Goal: Task Accomplishment & Management: Use online tool/utility

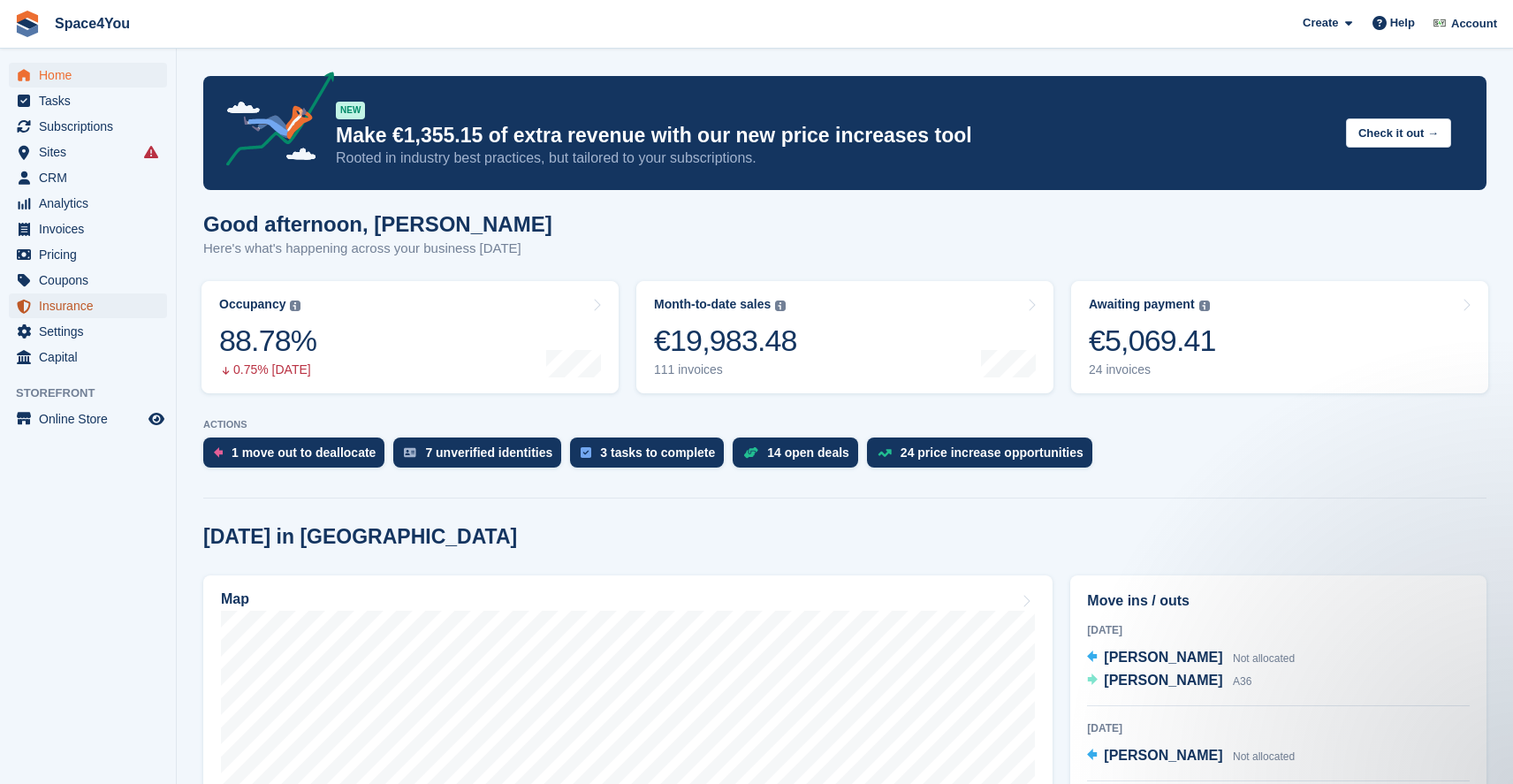
click at [54, 306] on span "Insurance" at bounding box center [91, 306] width 106 height 25
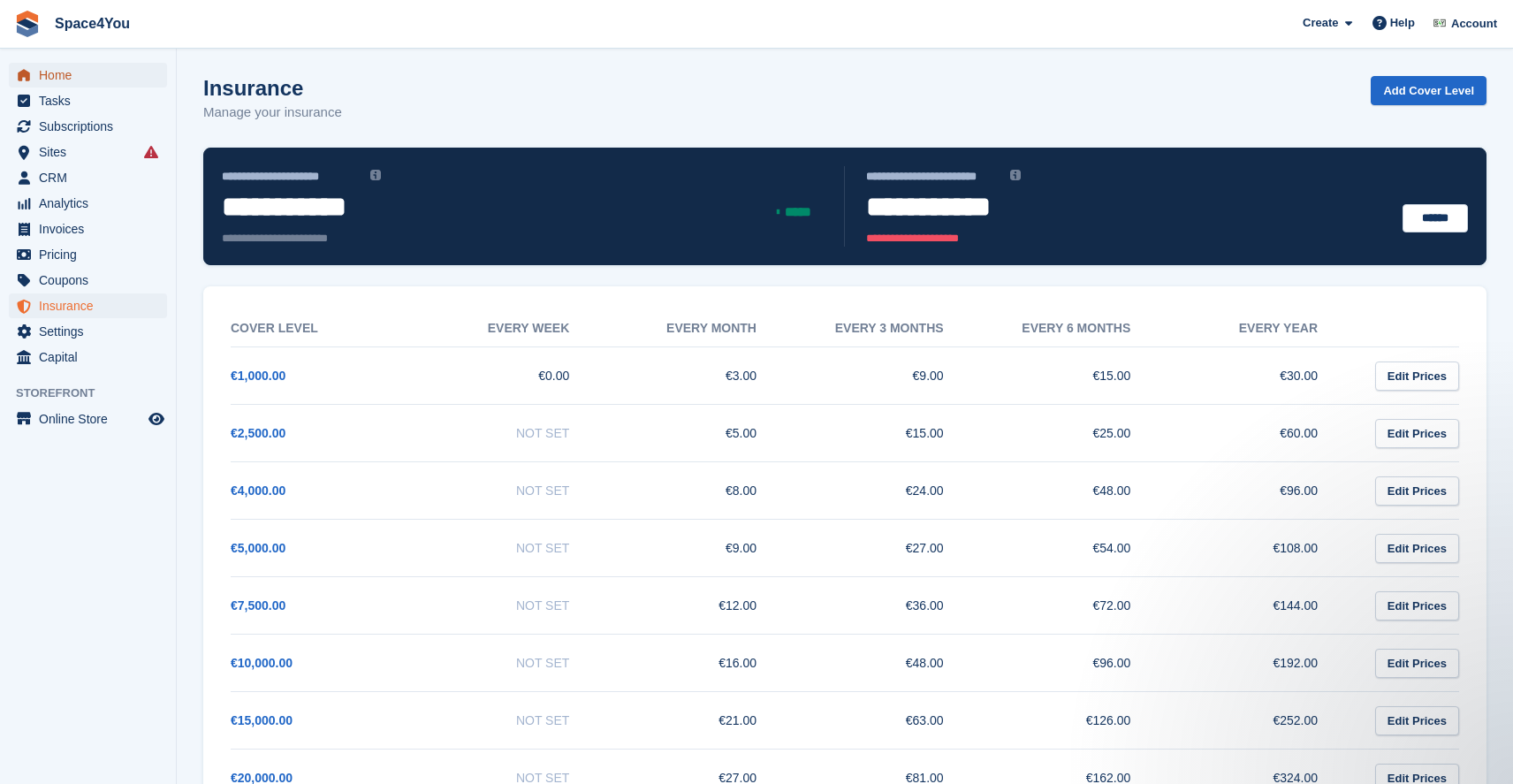
click at [47, 68] on span "Home" at bounding box center [91, 75] width 106 height 25
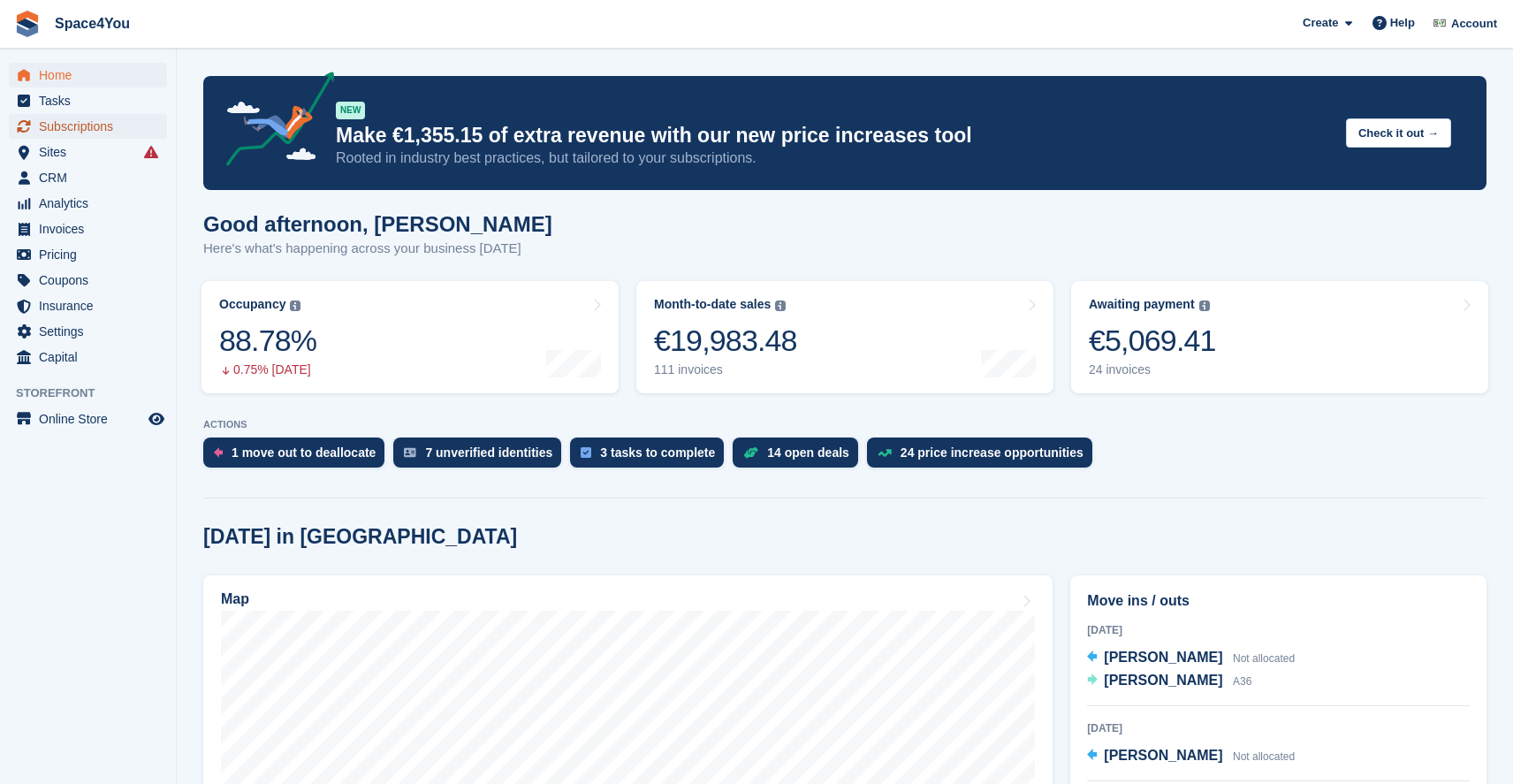
click at [79, 120] on span "Subscriptions" at bounding box center [91, 127] width 106 height 25
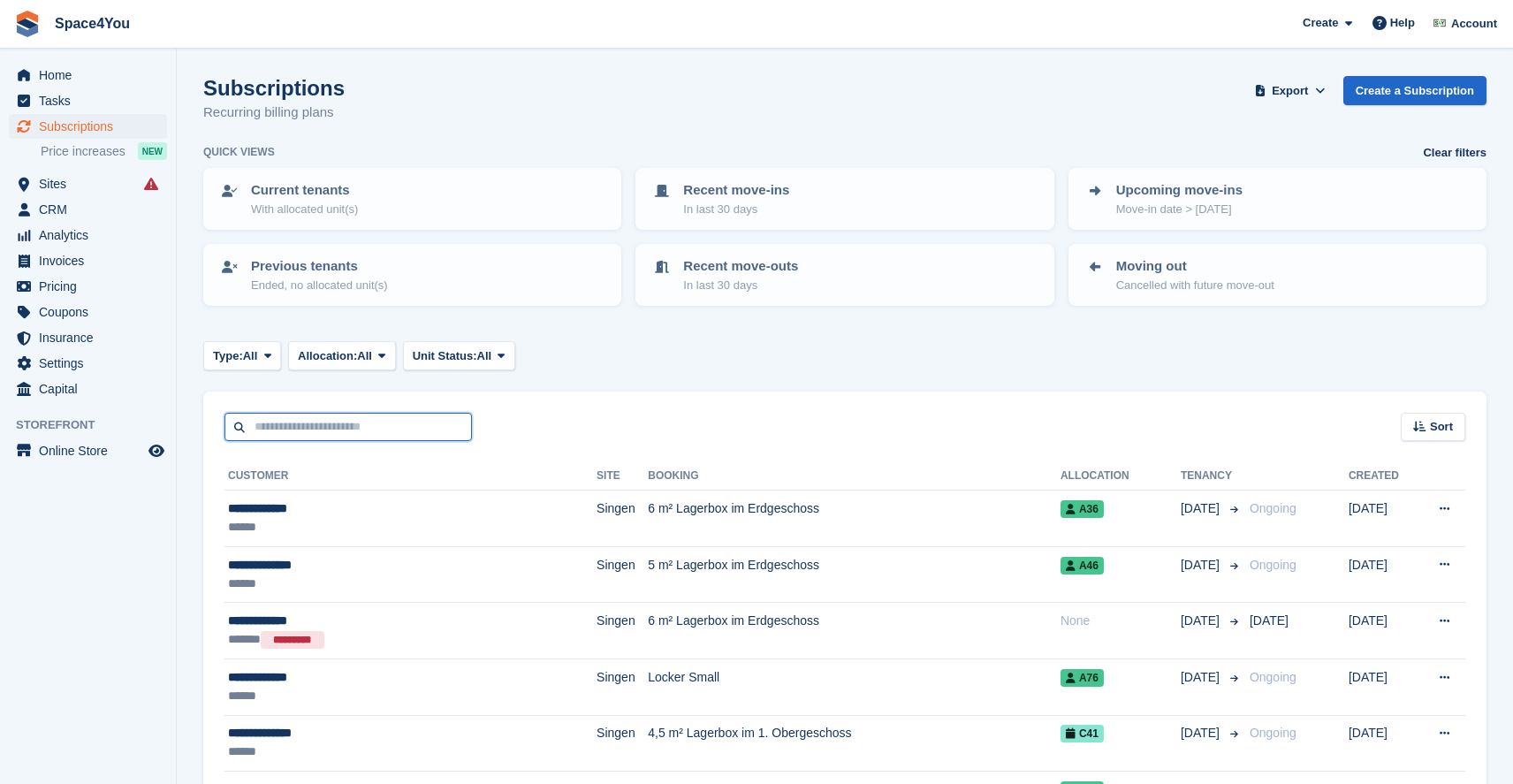
click at [369, 421] on input "text" at bounding box center [349, 427] width 248 height 30
type input "*****"
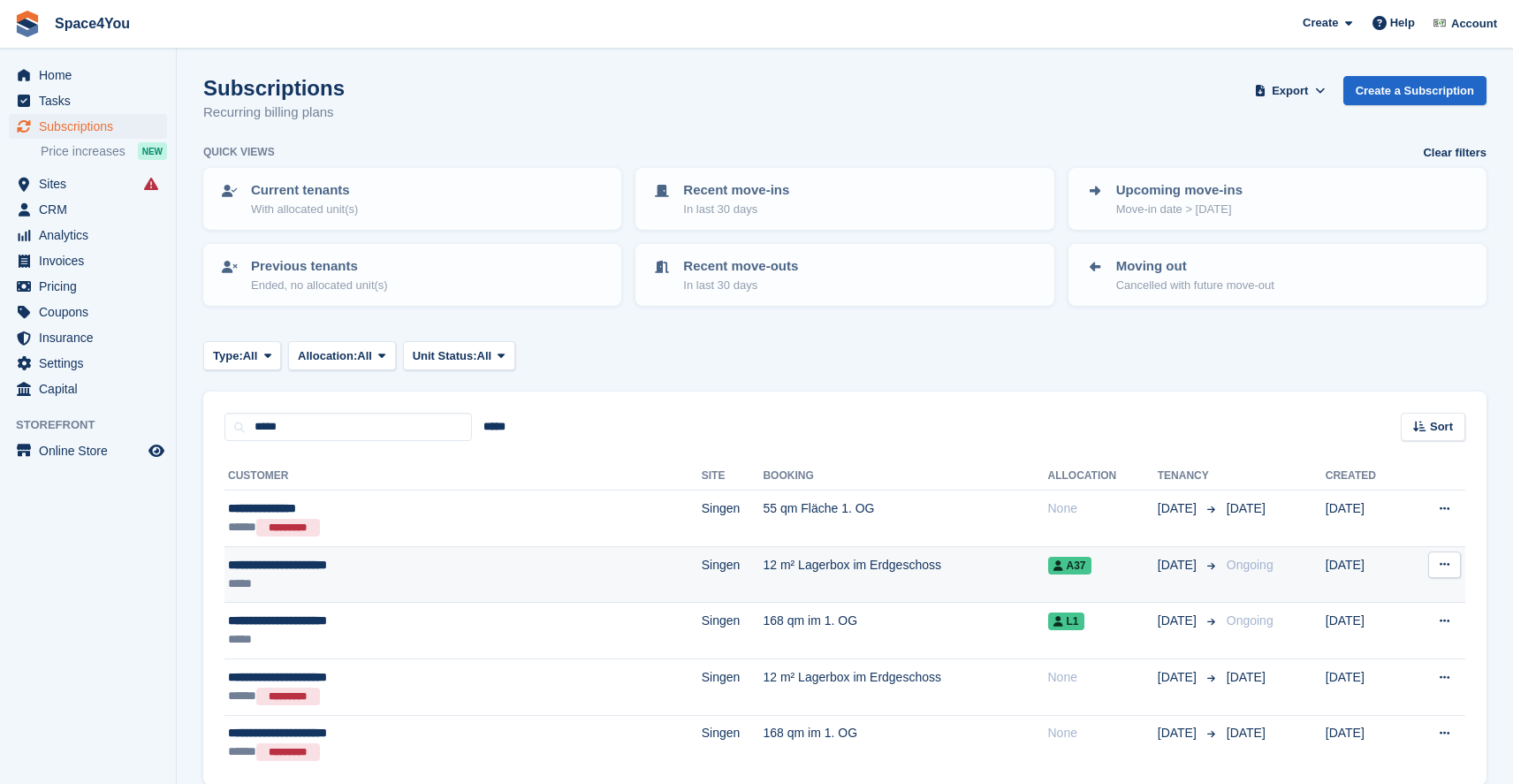
scroll to position [75, 0]
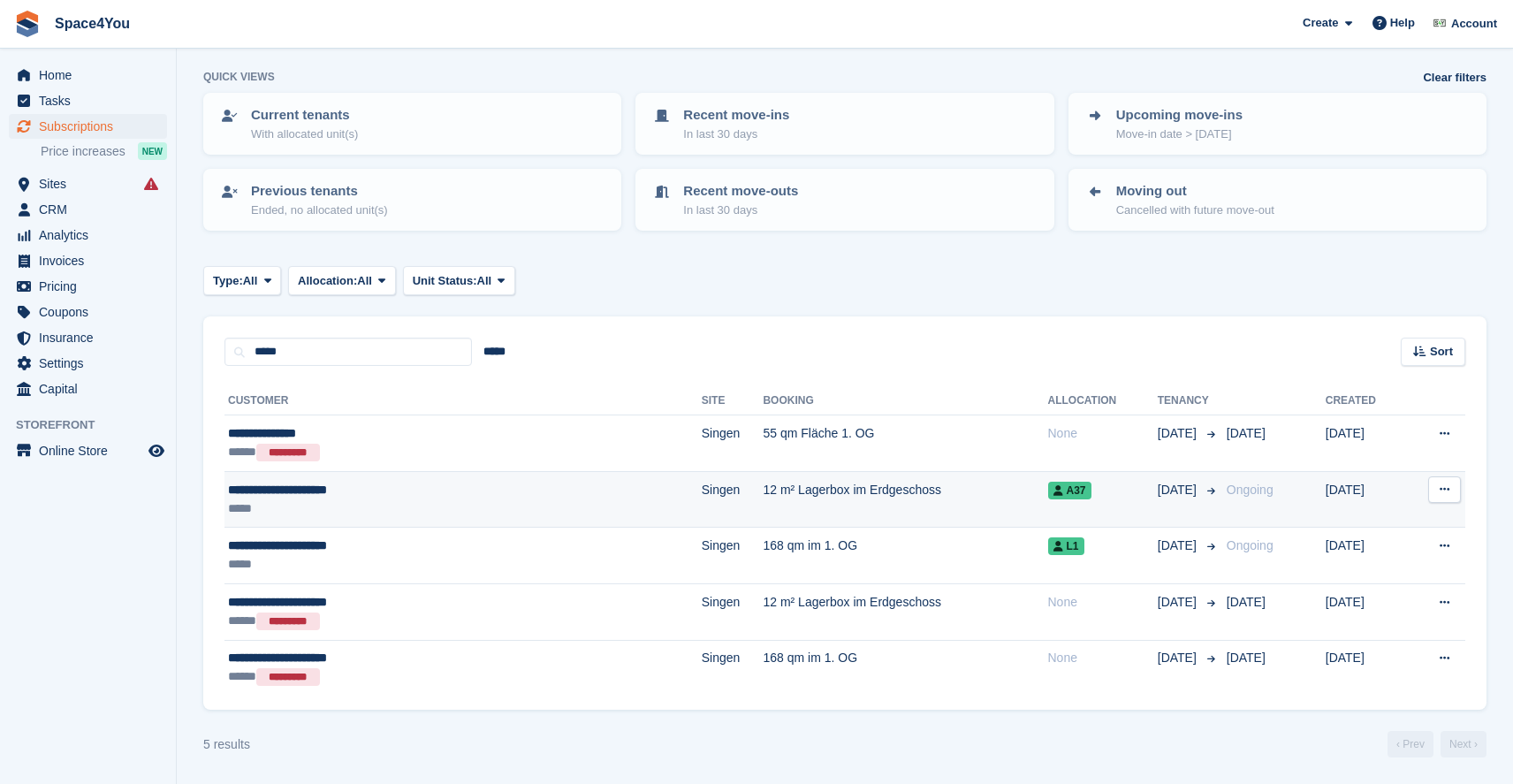
click at [450, 493] on div "**********" at bounding box center [375, 490] width 295 height 18
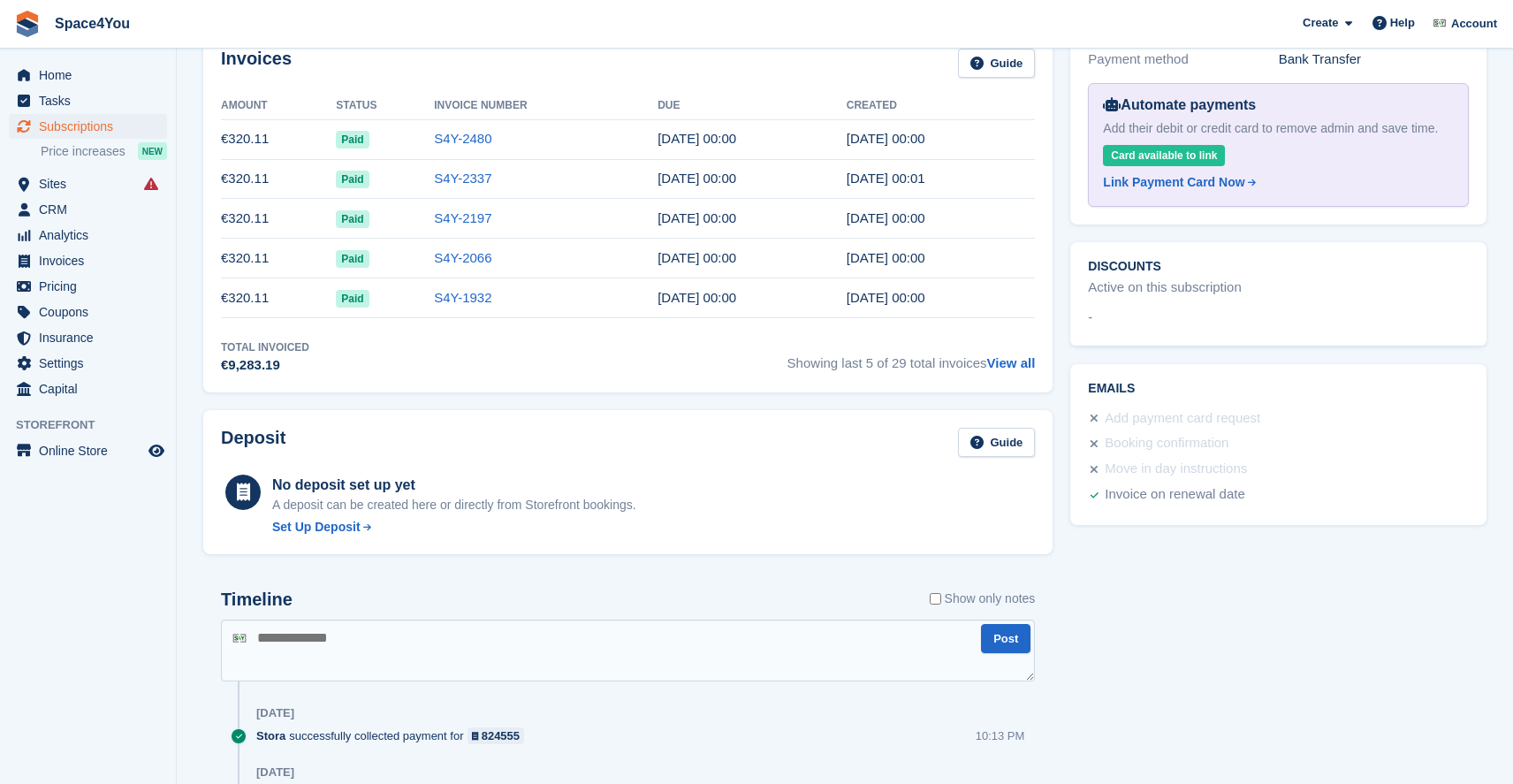
scroll to position [565, 0]
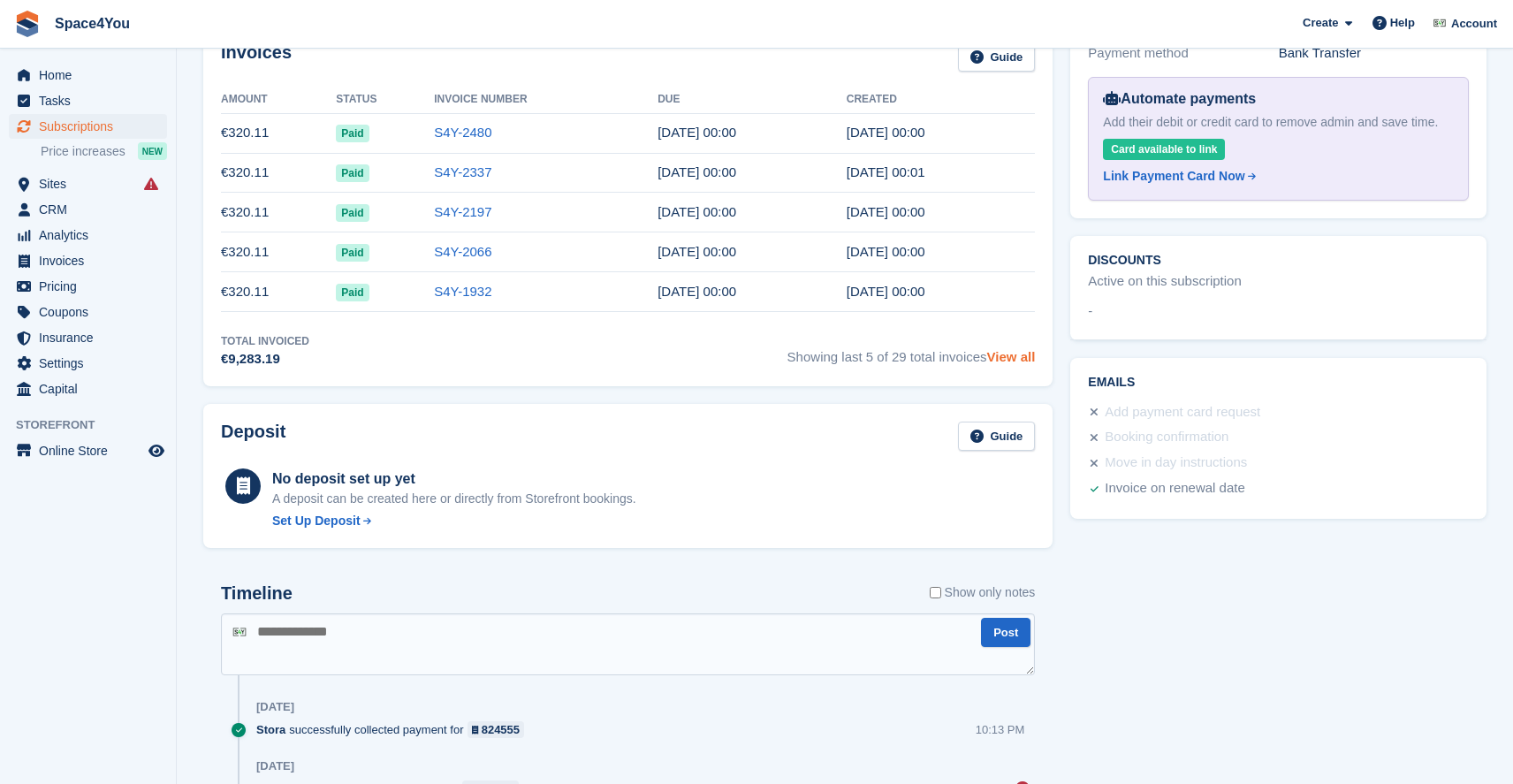
click at [1013, 359] on link "View all" at bounding box center [1011, 356] width 49 height 15
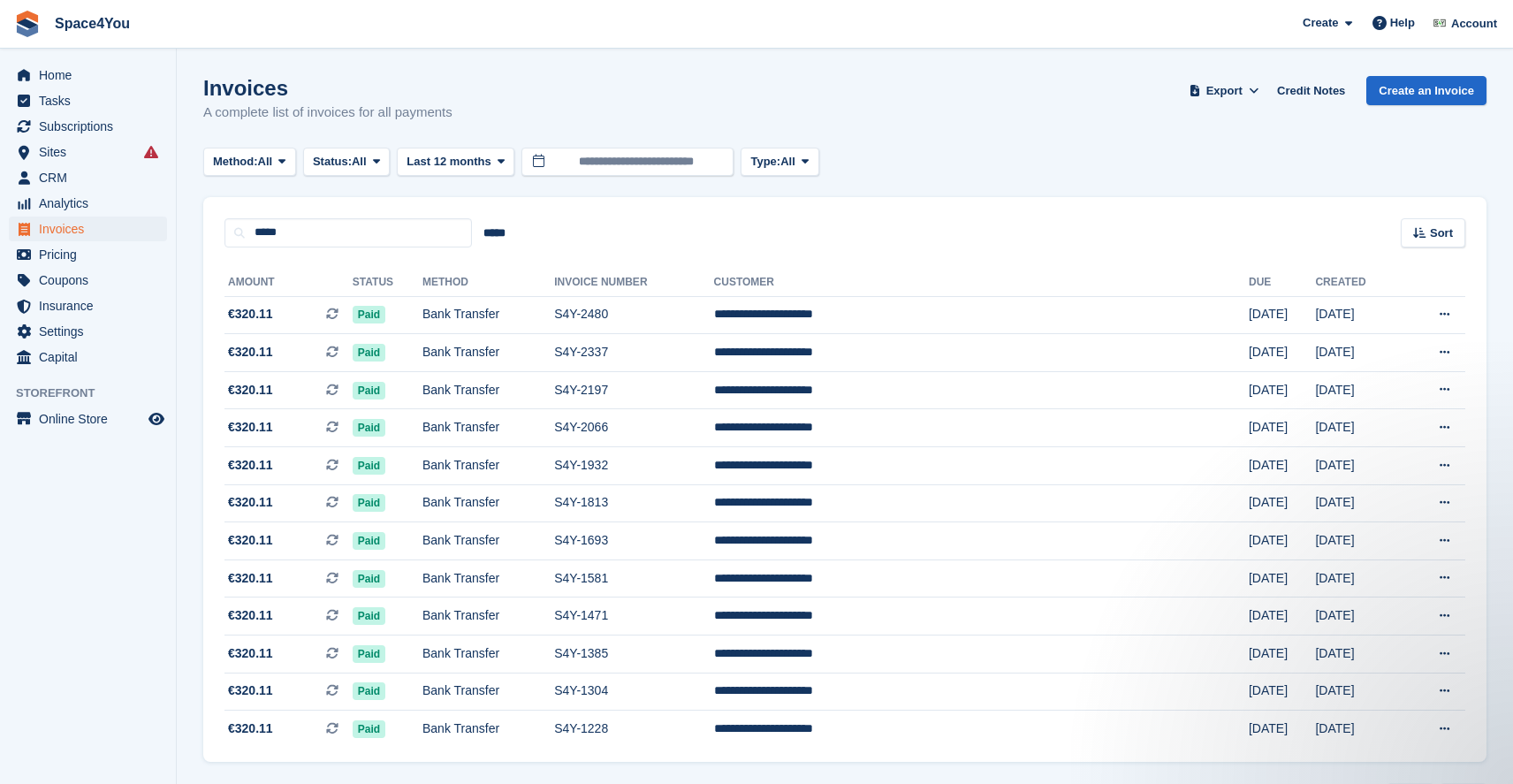
scroll to position [52, 0]
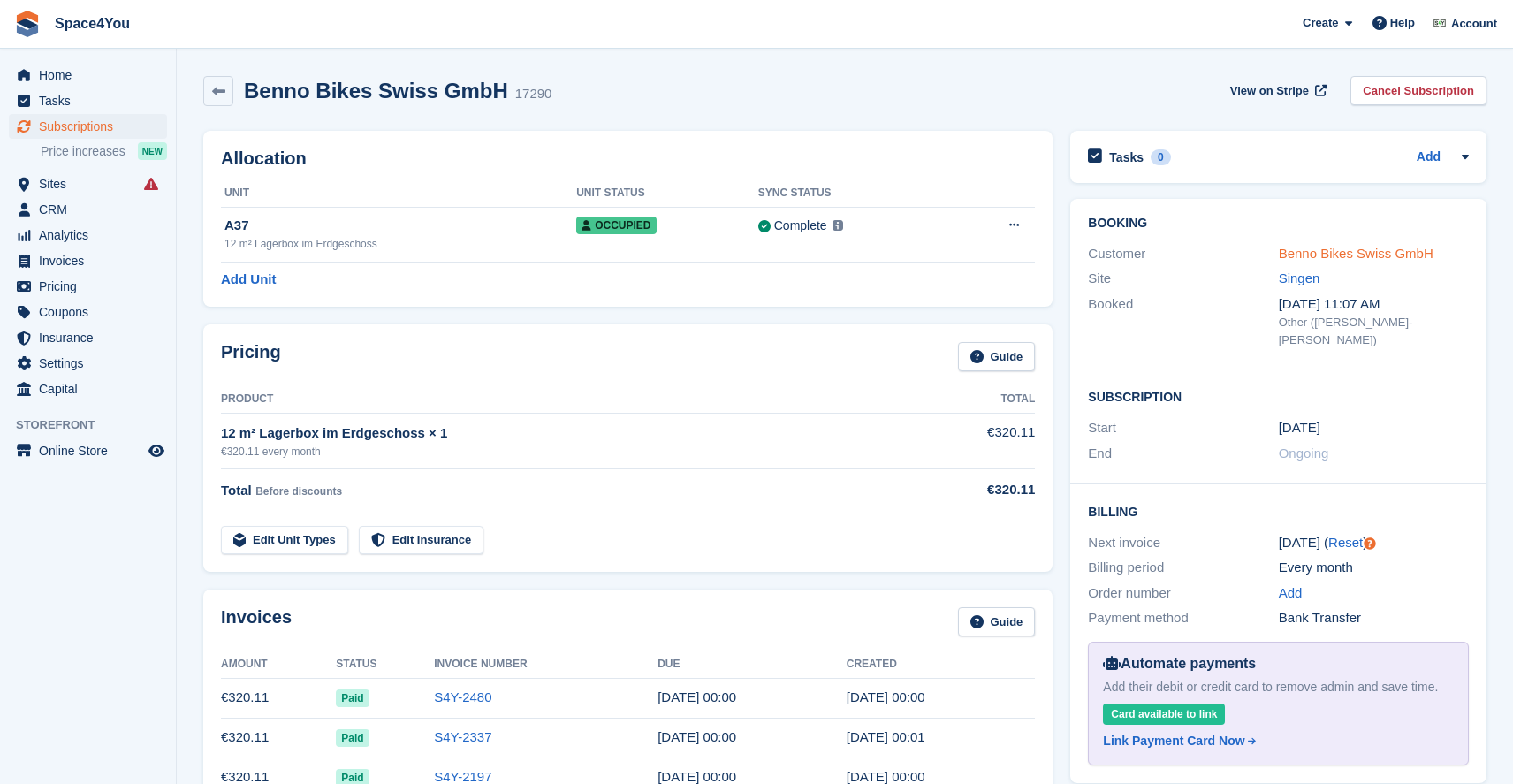
click at [1329, 247] on link "Benno Bikes Swiss GmbH" at bounding box center [1357, 253] width 154 height 15
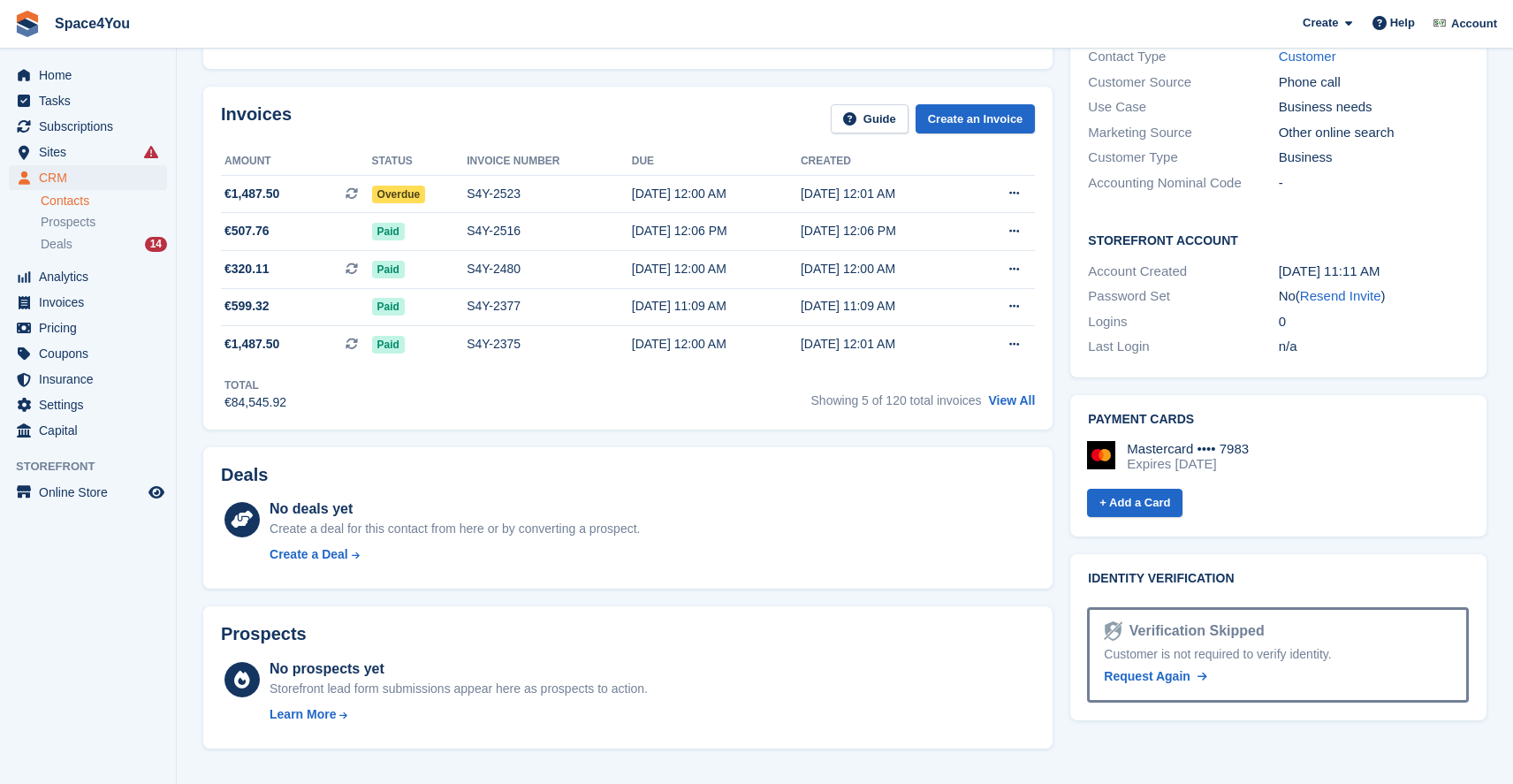
scroll to position [414, 0]
click at [1010, 403] on link "View All" at bounding box center [1011, 401] width 47 height 14
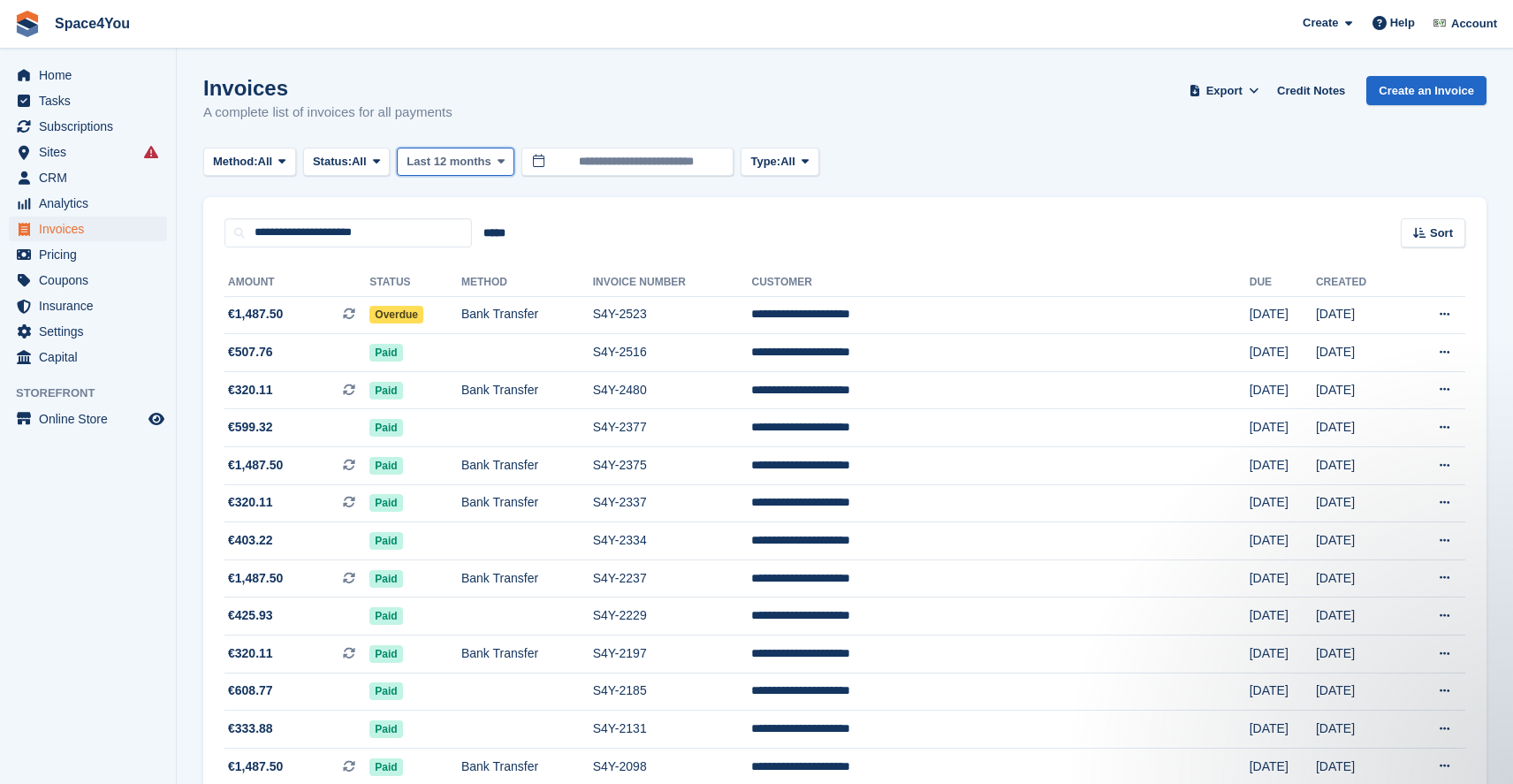
click at [508, 159] on span at bounding box center [501, 161] width 14 height 14
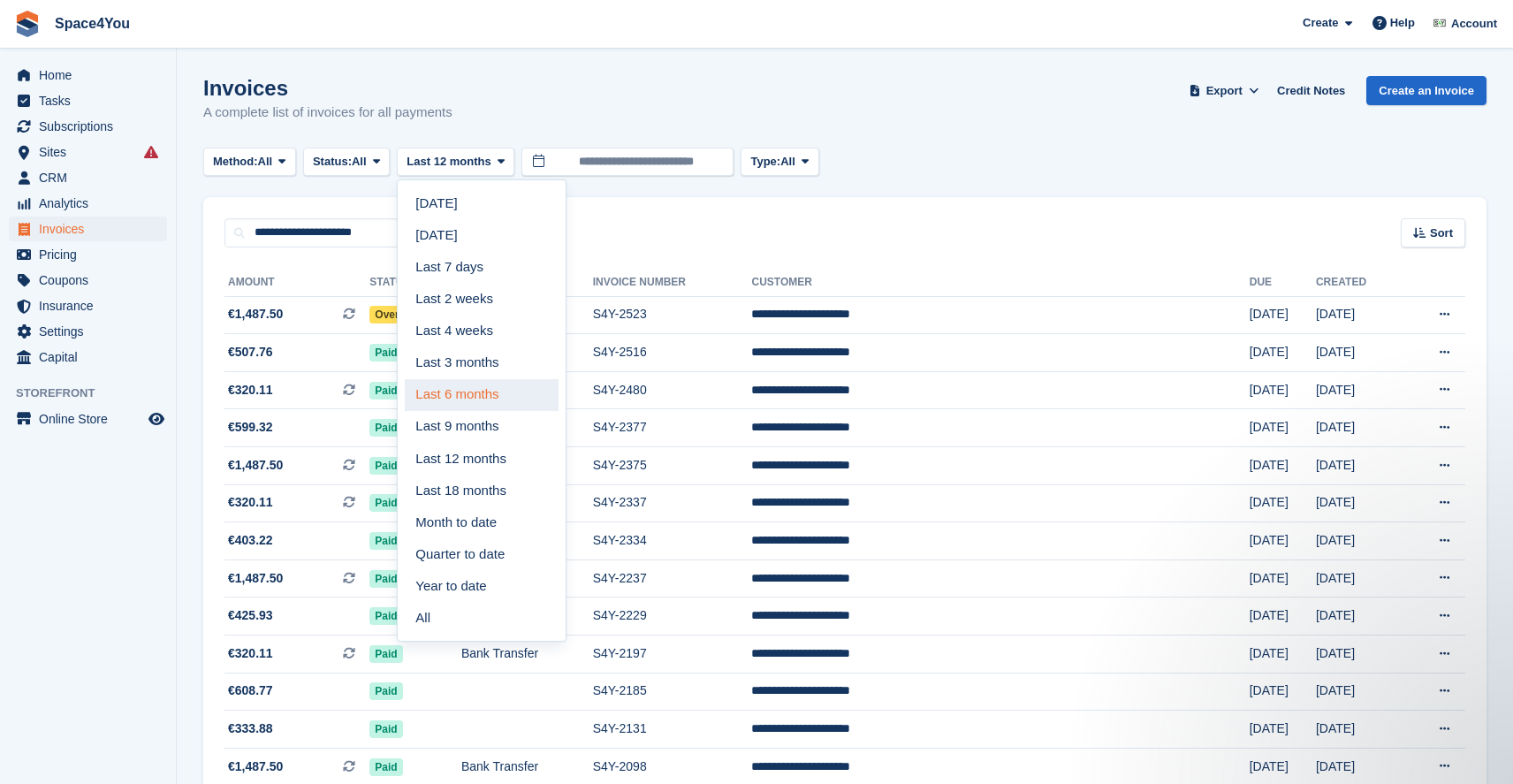
click at [511, 390] on link "Last 6 months" at bounding box center [481, 394] width 153 height 31
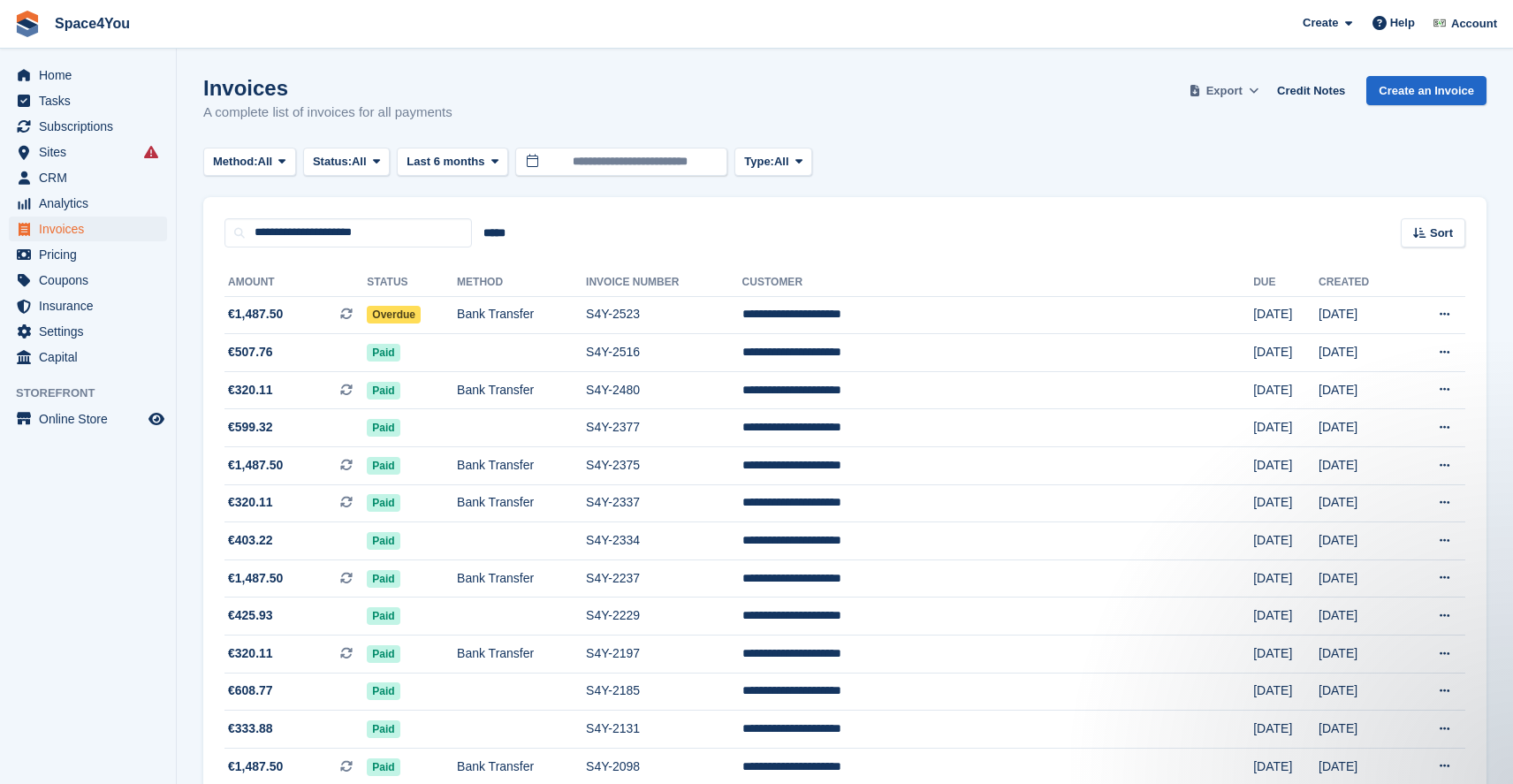
click at [1237, 90] on span "Export" at bounding box center [1224, 90] width 36 height 18
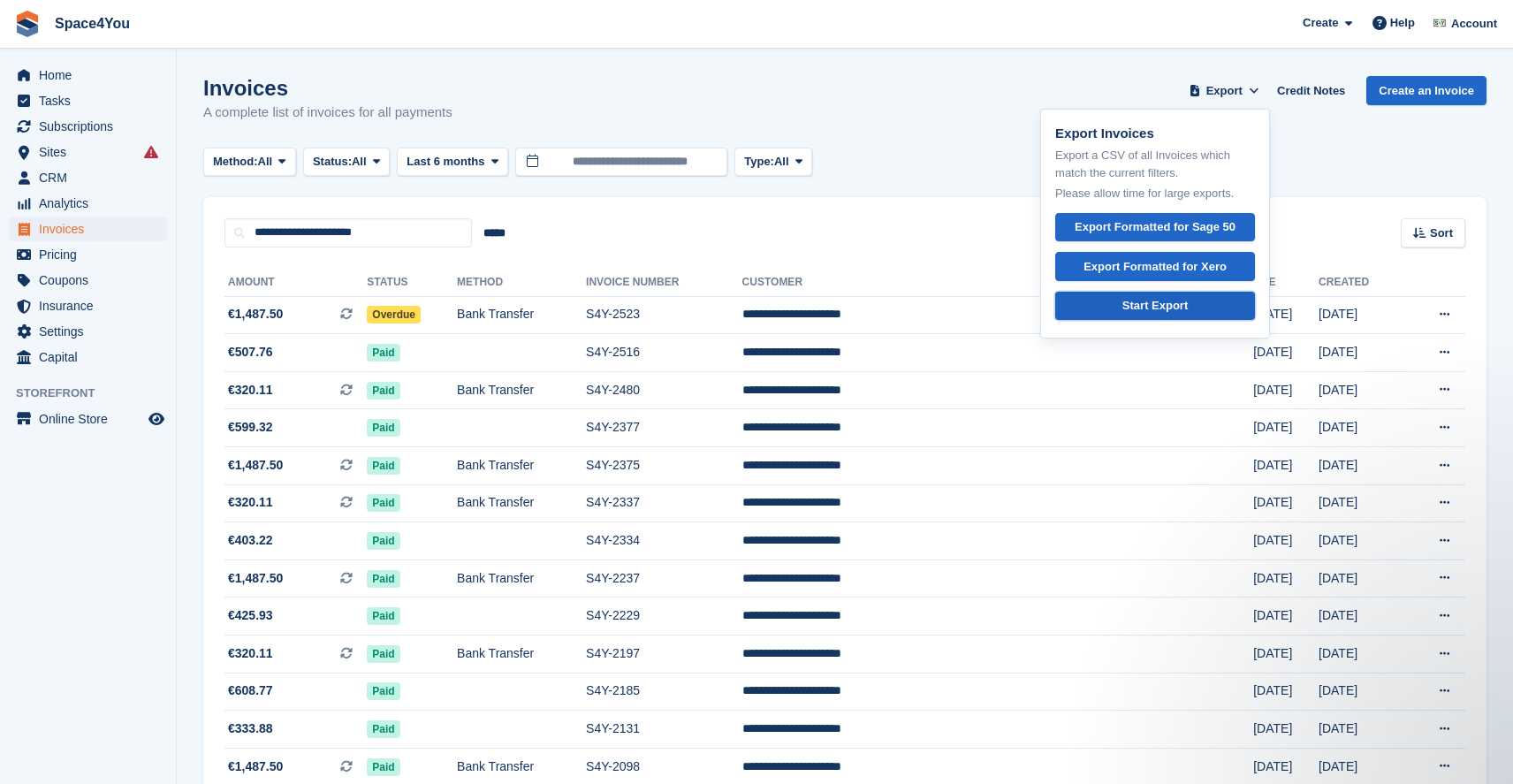
click at [1162, 307] on div "Start Export" at bounding box center [1155, 306] width 66 height 18
